Goal: Complete application form

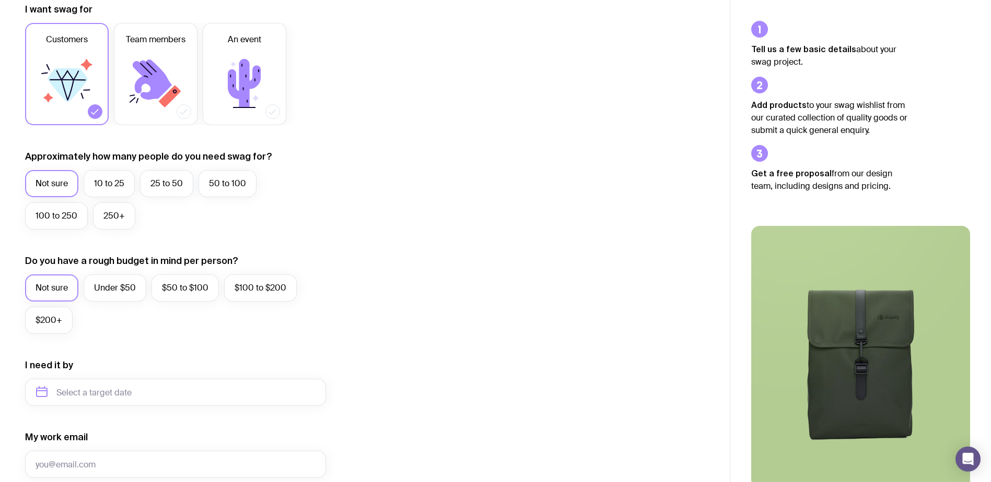
scroll to position [52, 0]
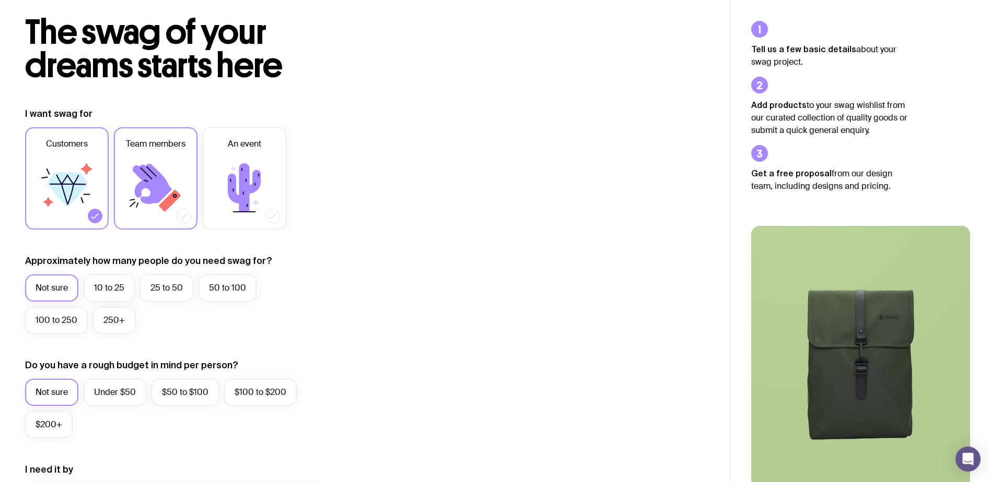
click at [133, 171] on icon at bounding box center [155, 188] width 63 height 63
click at [0, 0] on input "Team members" at bounding box center [0, 0] width 0 height 0
click at [108, 287] on label "10 to 25" at bounding box center [109, 288] width 51 height 27
click at [0, 0] on input "10 to 25" at bounding box center [0, 0] width 0 height 0
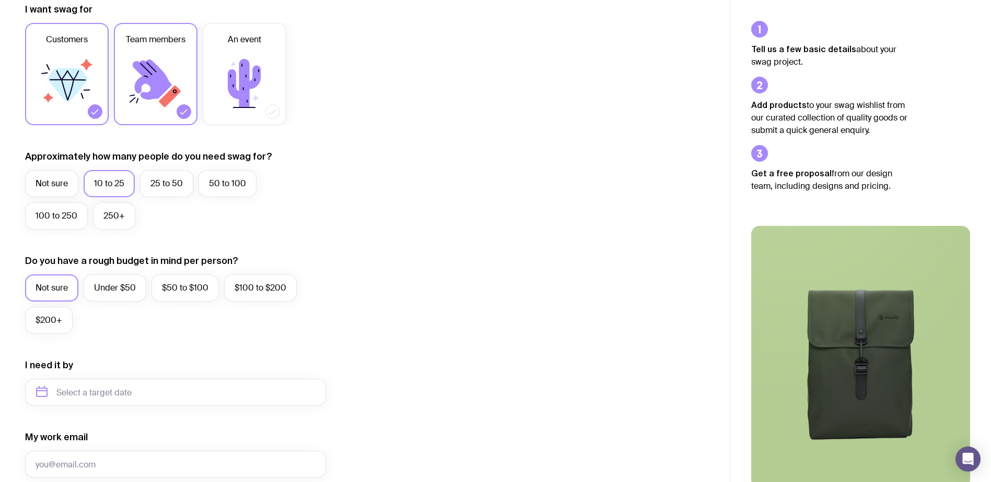
scroll to position [261, 0]
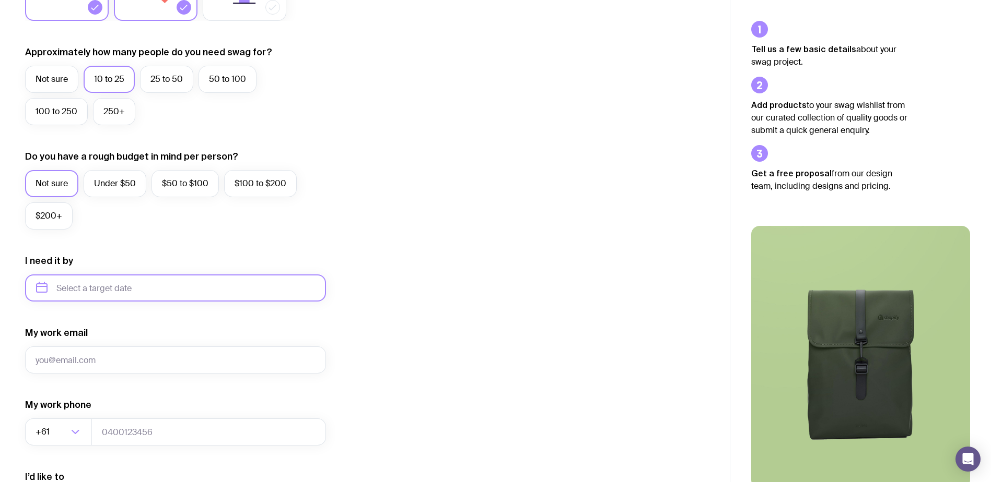
click at [87, 289] on input "text" at bounding box center [175, 288] width 301 height 27
click at [68, 406] on button "Sep" at bounding box center [49, 416] width 38 height 21
type input "[DATE]"
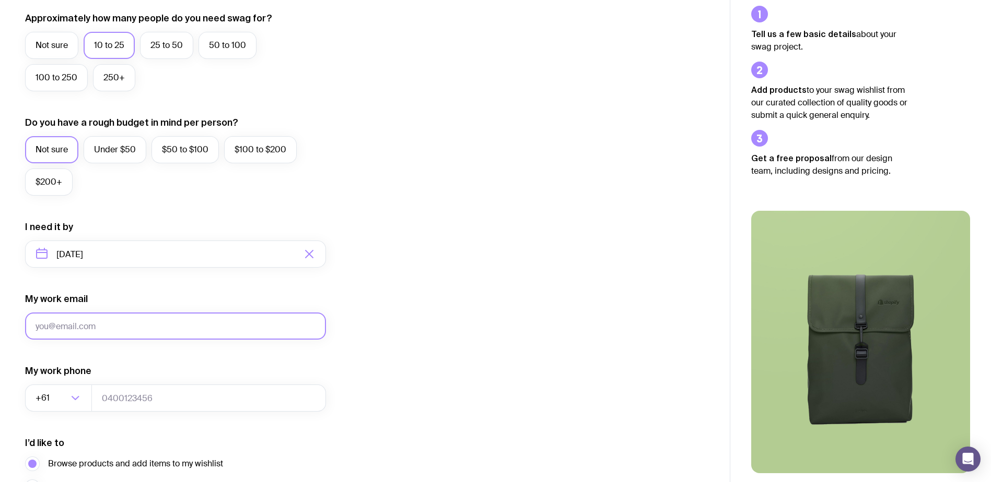
scroll to position [313, 0]
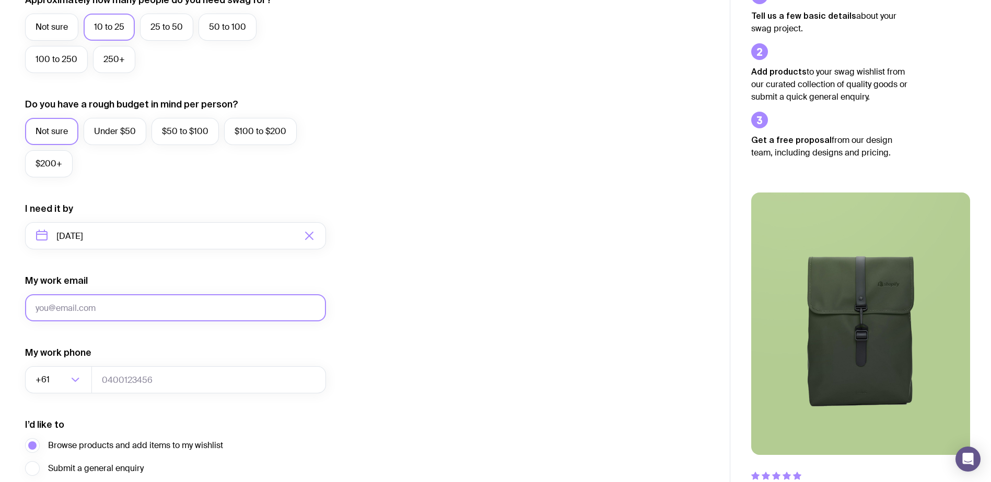
click at [90, 310] on input "My work email" at bounding box center [175, 308] width 301 height 27
type input "[PERSON_NAME][EMAIL_ADDRESS][PERSON_NAME][DOMAIN_NAME]"
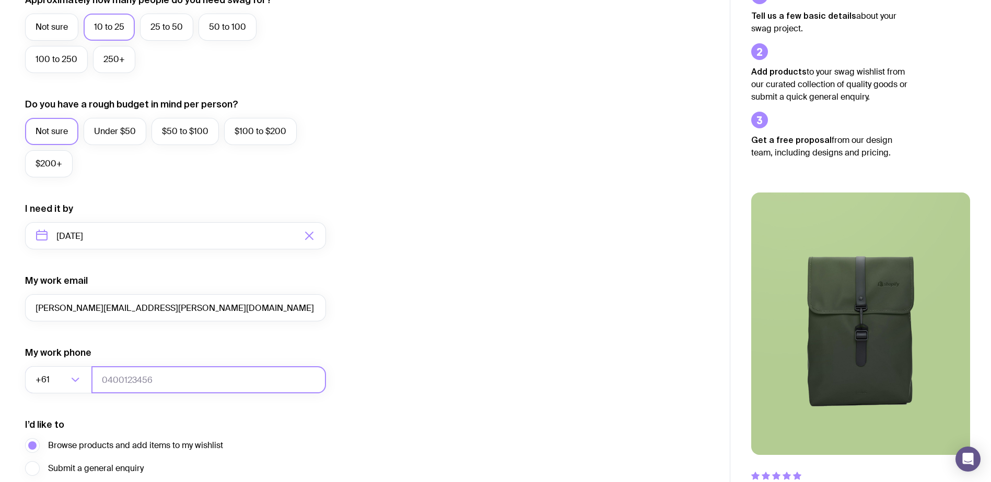
click at [158, 374] on input "tel" at bounding box center [208, 380] width 234 height 27
type input "04891052224"
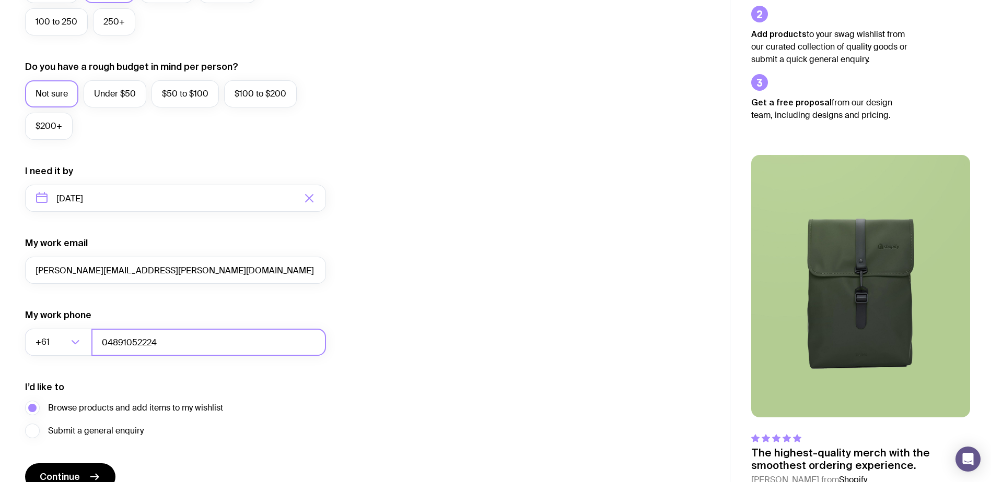
scroll to position [405, 0]
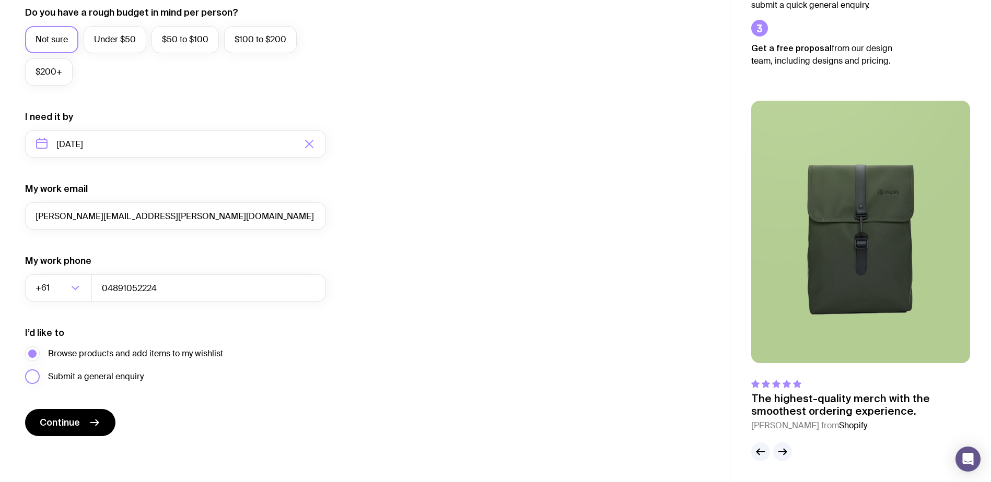
click at [91, 382] on span "Submit a general enquiry" at bounding box center [96, 377] width 96 height 13
click at [0, 0] on input "Submit a general enquiry" at bounding box center [0, 0] width 0 height 0
click at [86, 423] on button "Continue" at bounding box center [70, 422] width 90 height 27
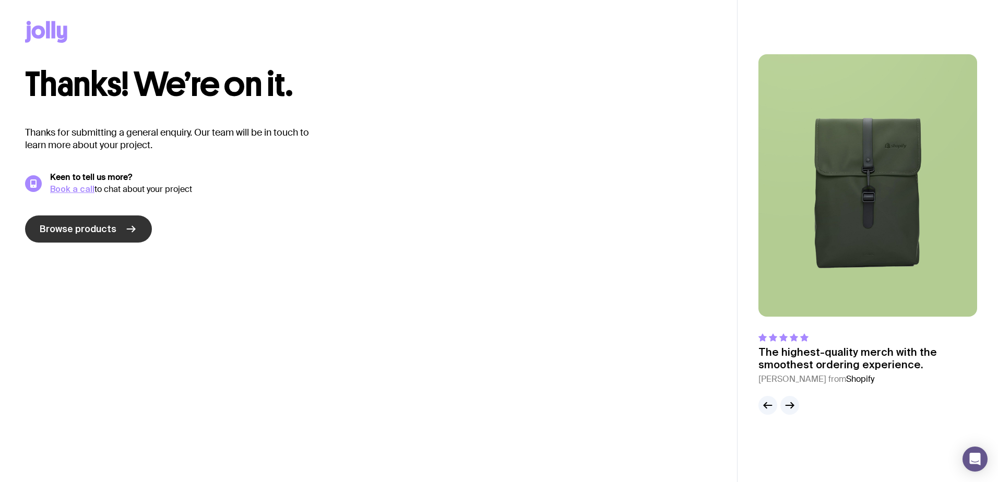
click at [125, 230] on icon at bounding box center [131, 229] width 13 height 13
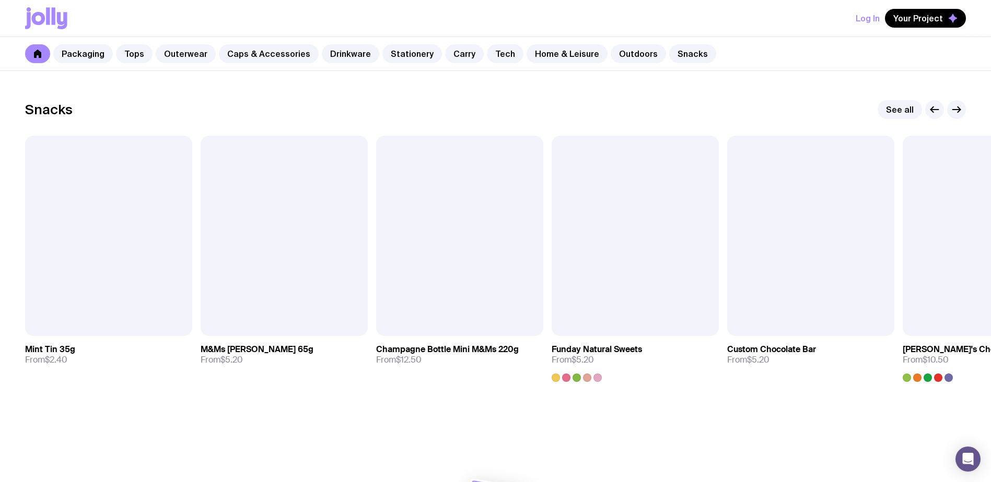
scroll to position [3596, 0]
